Goal: Task Accomplishment & Management: Use online tool/utility

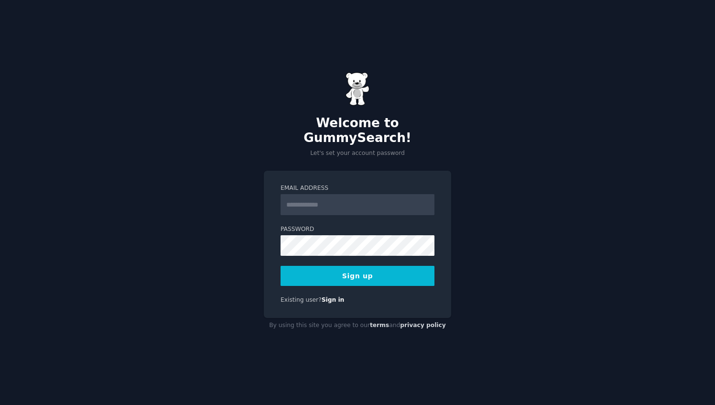
click at [321, 202] on input "Email Address" at bounding box center [358, 204] width 154 height 21
type input "**********"
click at [359, 272] on button "Sign up" at bounding box center [358, 276] width 154 height 20
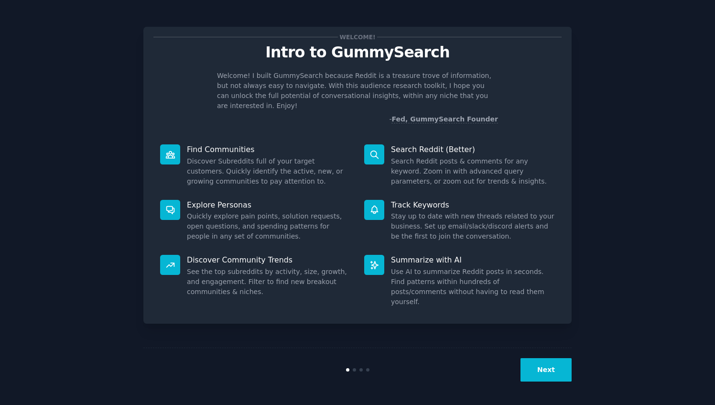
click at [539, 364] on button "Next" at bounding box center [546, 369] width 51 height 23
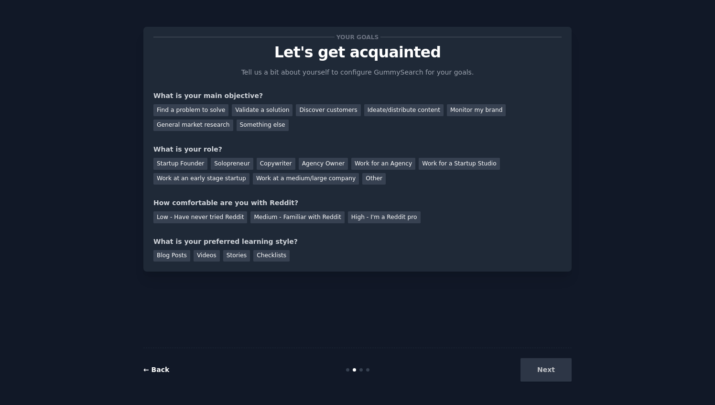
click at [150, 371] on link "← Back" at bounding box center [156, 370] width 26 height 8
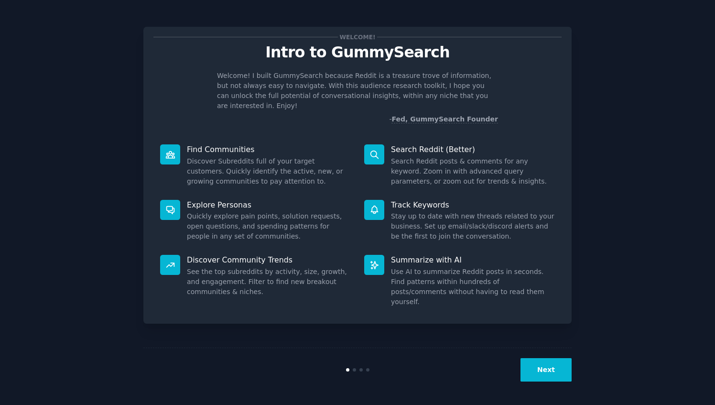
click at [539, 377] on button "Next" at bounding box center [546, 369] width 51 height 23
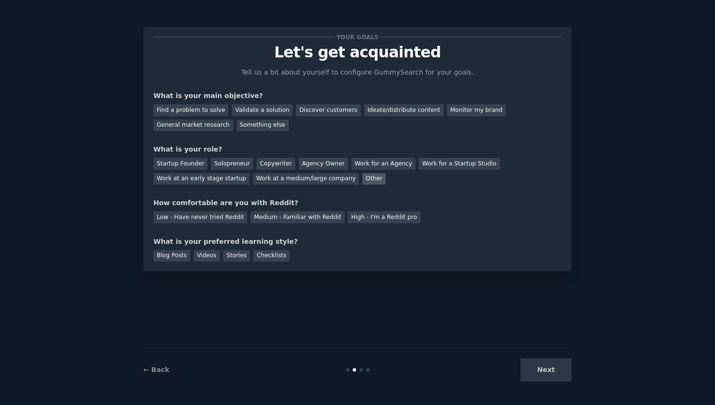
click at [362, 173] on div "Other" at bounding box center [373, 179] width 23 height 12
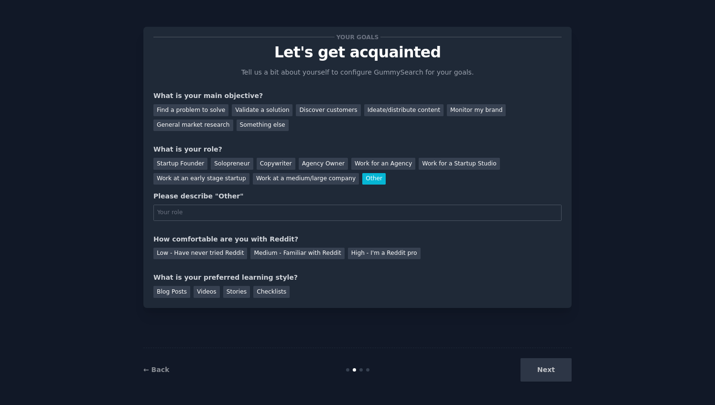
click at [362, 180] on div "Other" at bounding box center [373, 179] width 23 height 12
click at [226, 210] on input "text" at bounding box center [357, 213] width 408 height 16
type input "Student"
click at [315, 113] on div "Discover customers" at bounding box center [328, 110] width 65 height 12
click at [285, 253] on div "Medium - Familiar with Reddit" at bounding box center [298, 254] width 94 height 12
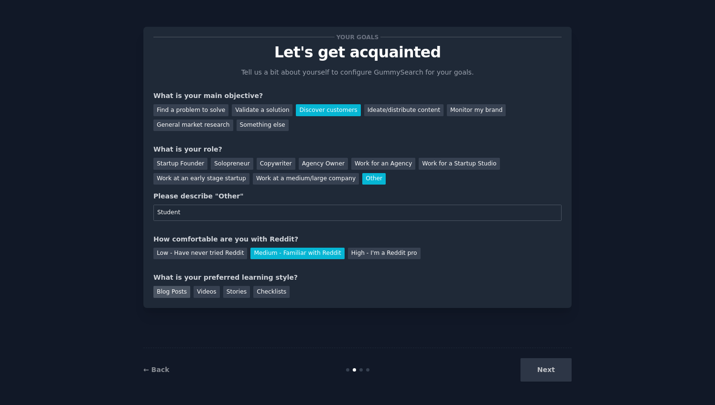
click at [175, 295] on div "Blog Posts" at bounding box center [171, 292] width 37 height 12
click at [560, 371] on button "Next" at bounding box center [546, 369] width 51 height 23
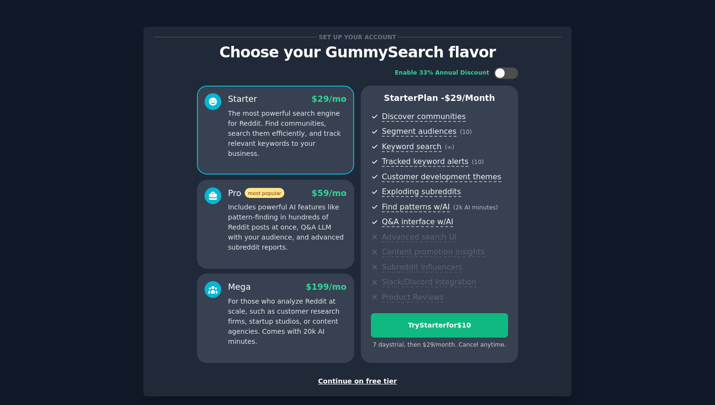
click at [351, 383] on div "Continue on free tier" at bounding box center [357, 381] width 408 height 10
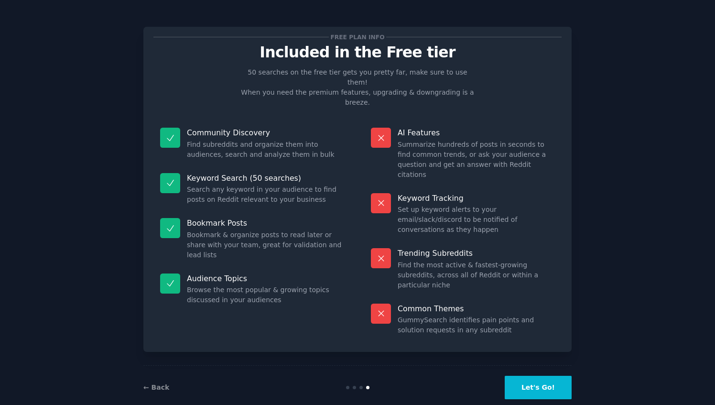
click at [538, 376] on button "Let's Go!" at bounding box center [538, 387] width 67 height 23
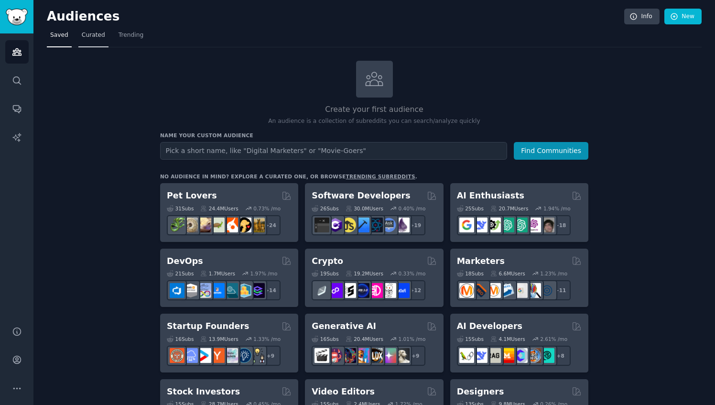
click at [97, 36] on span "Curated" at bounding box center [93, 35] width 23 height 9
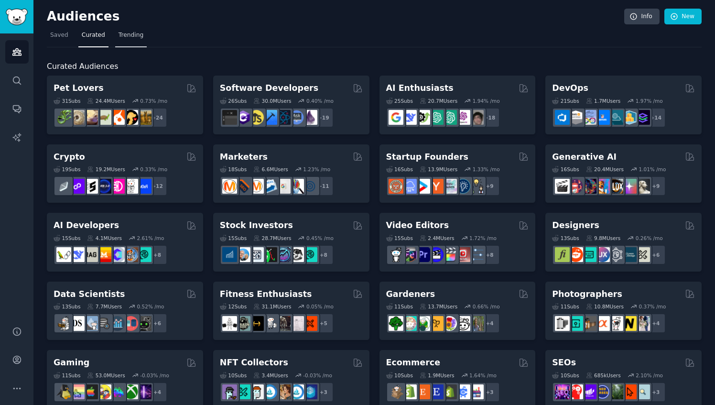
click at [123, 41] on link "Trending" at bounding box center [131, 38] width 32 height 20
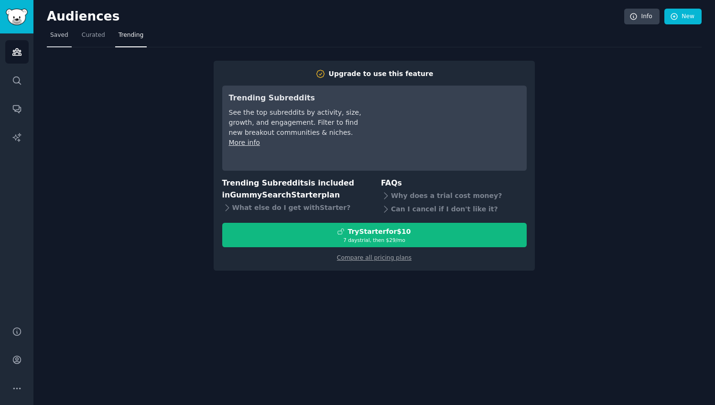
click at [64, 35] on span "Saved" at bounding box center [59, 35] width 18 height 9
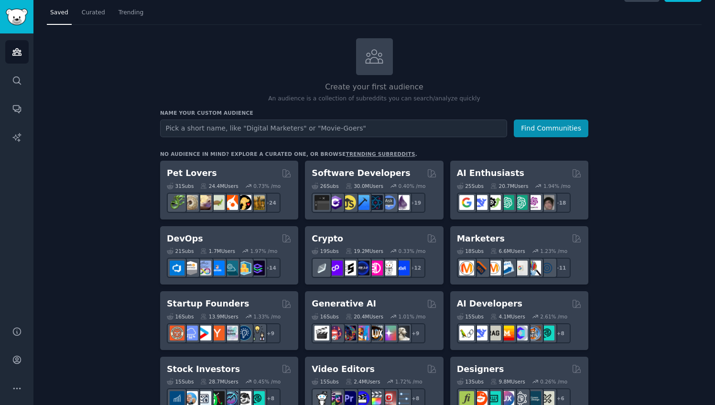
scroll to position [23, 0]
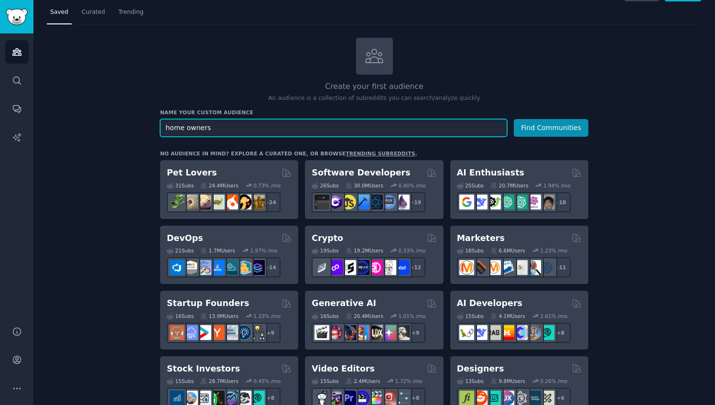
type input "home owners"
click at [514, 119] on button "Find Communities" at bounding box center [551, 128] width 75 height 18
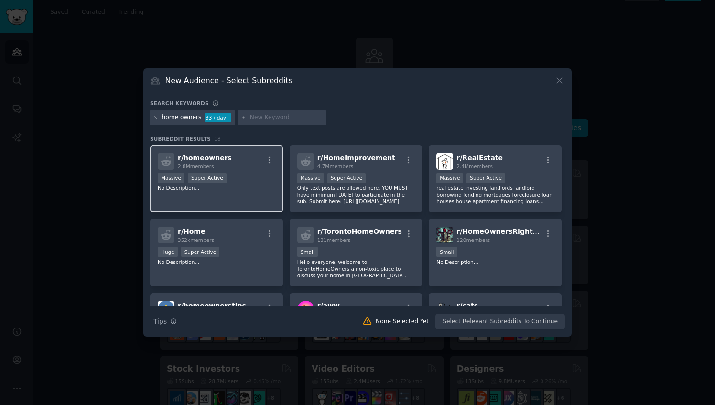
click at [222, 160] on span "r/ homeowners" at bounding box center [205, 158] width 54 height 8
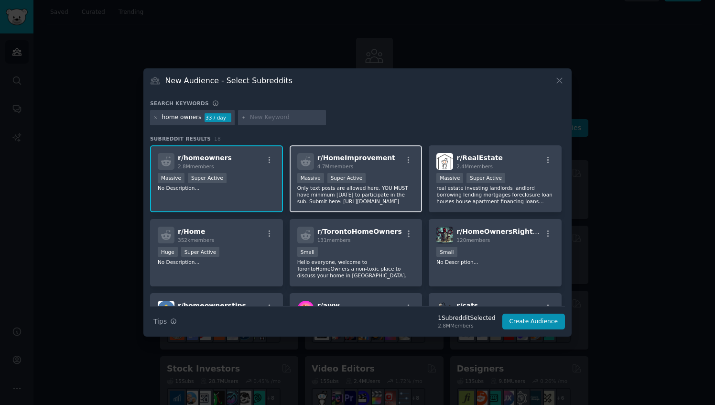
click at [347, 164] on span "4.7M members" at bounding box center [335, 167] width 36 height 6
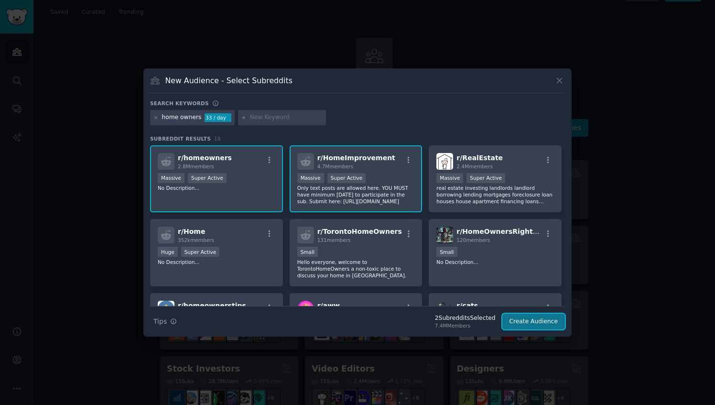
click at [524, 319] on button "Create Audience" at bounding box center [533, 322] width 63 height 16
